Goal: Navigation & Orientation: Find specific page/section

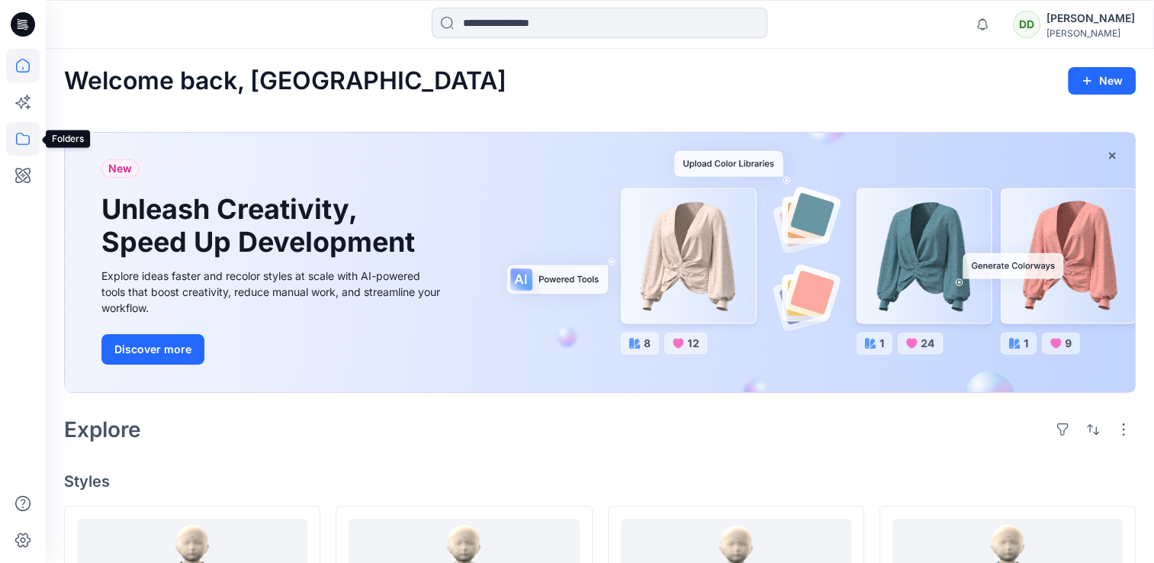
click at [19, 142] on icon at bounding box center [23, 139] width 34 height 34
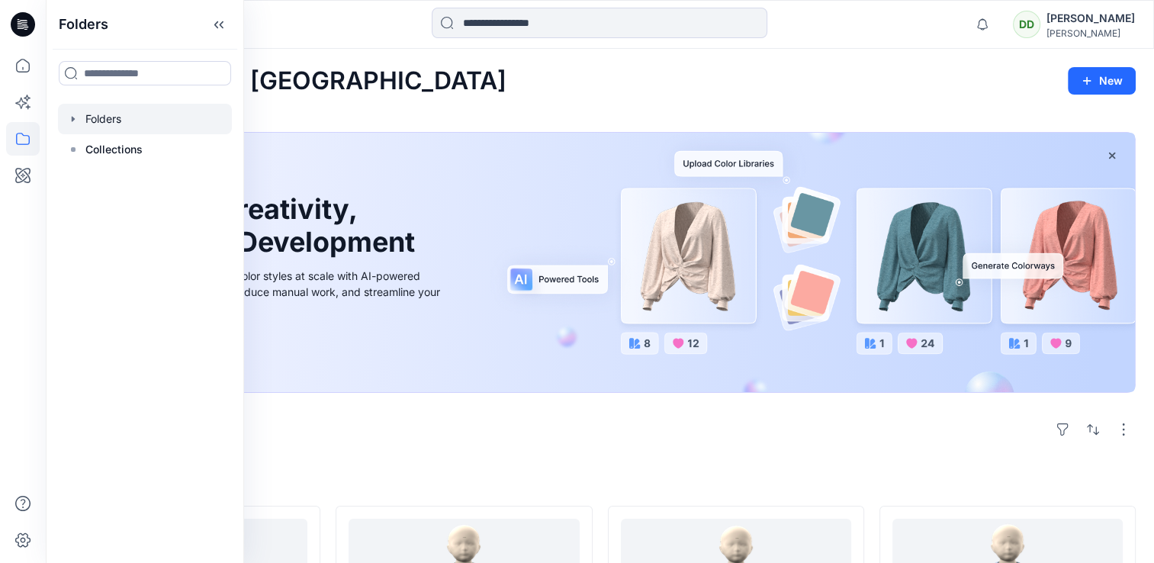
click at [134, 130] on div at bounding box center [145, 119] width 174 height 31
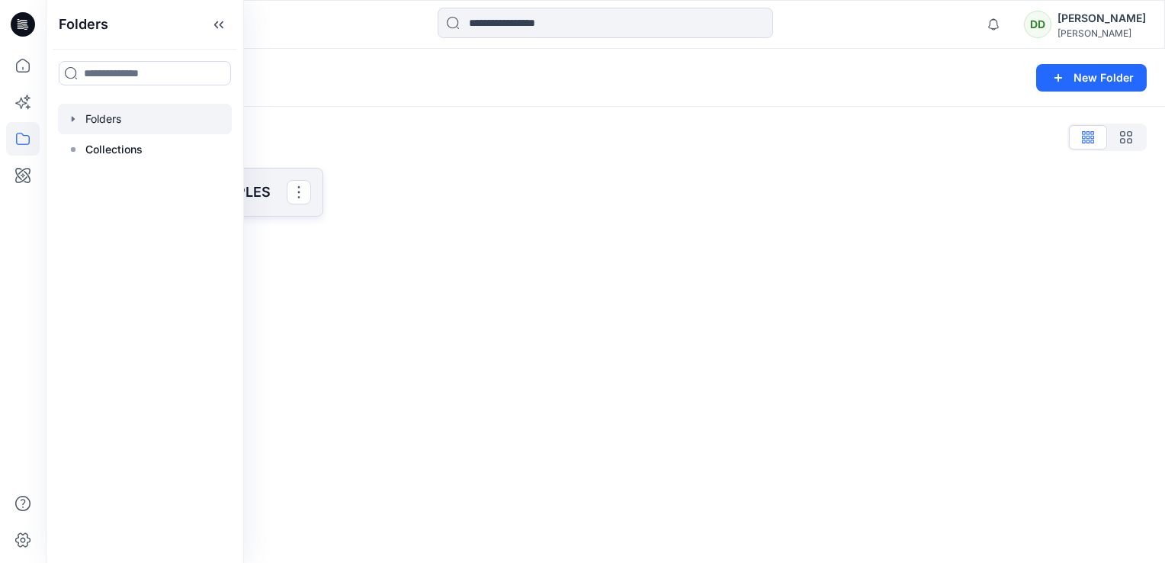
click at [252, 195] on p "SAINSBURY 3D SAMPLES" at bounding box center [192, 191] width 189 height 21
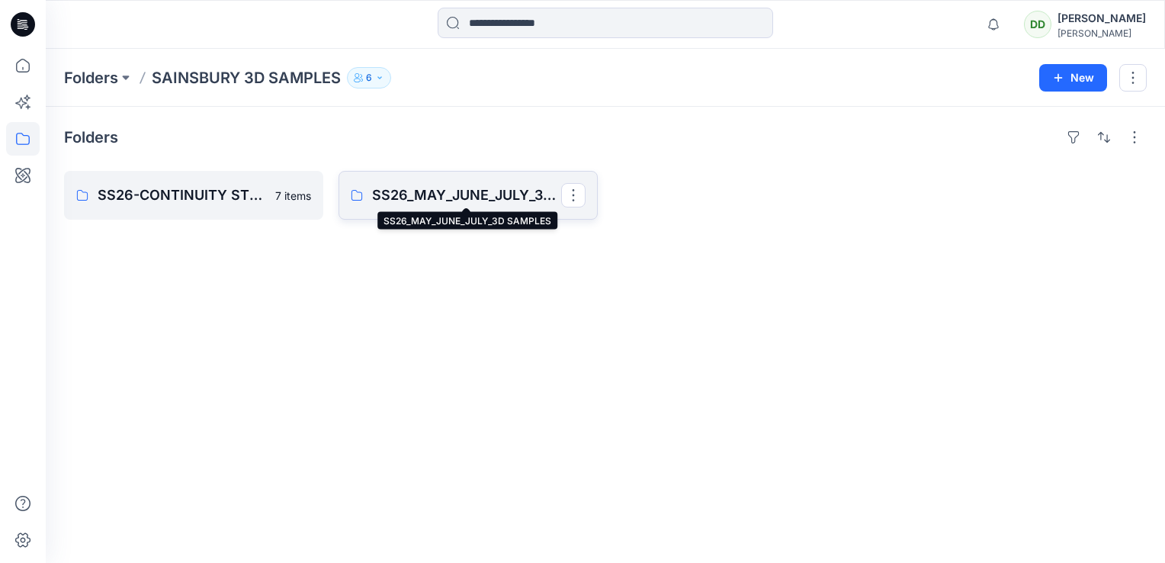
click at [434, 200] on p "SS26_MAY_JUNE_JULY_3D SAMPLES" at bounding box center [466, 195] width 189 height 21
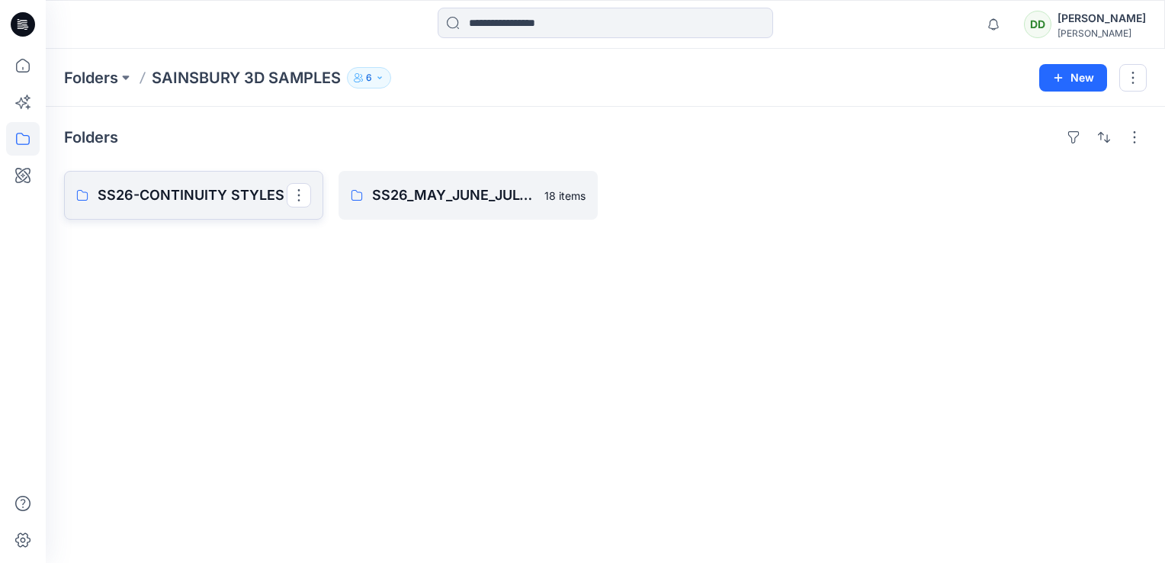
click at [157, 205] on p "SS26-CONTINUITY STYLES" at bounding box center [192, 195] width 189 height 21
